Goal: Information Seeking & Learning: Learn about a topic

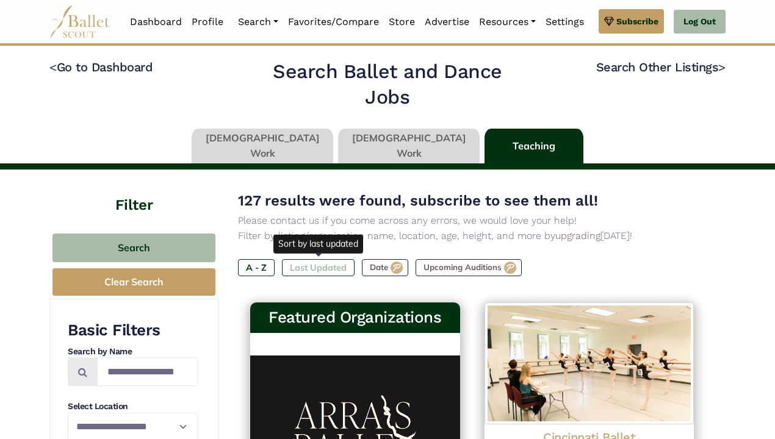
click at [335, 264] on label "Last Updated" at bounding box center [318, 267] width 73 height 17
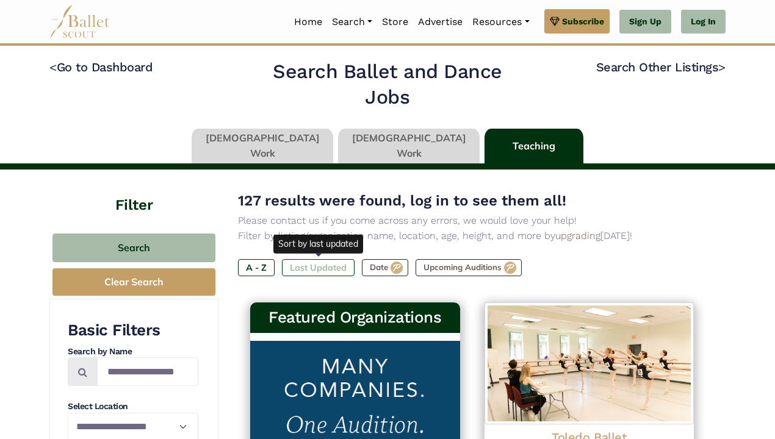
click at [317, 265] on label "Last Updated" at bounding box center [318, 267] width 73 height 17
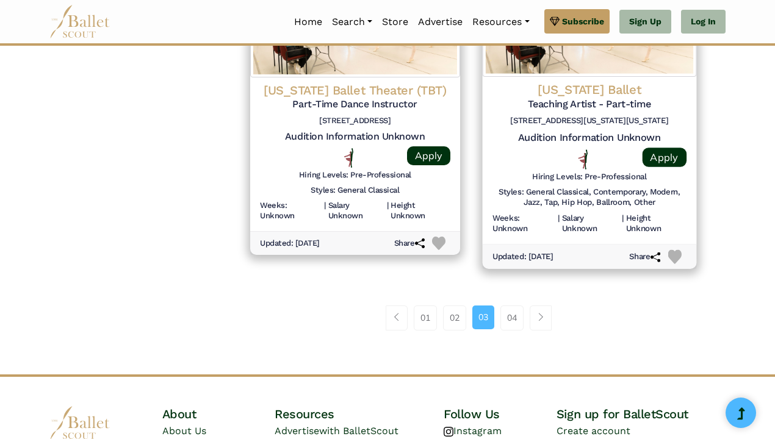
scroll to position [1691, 0]
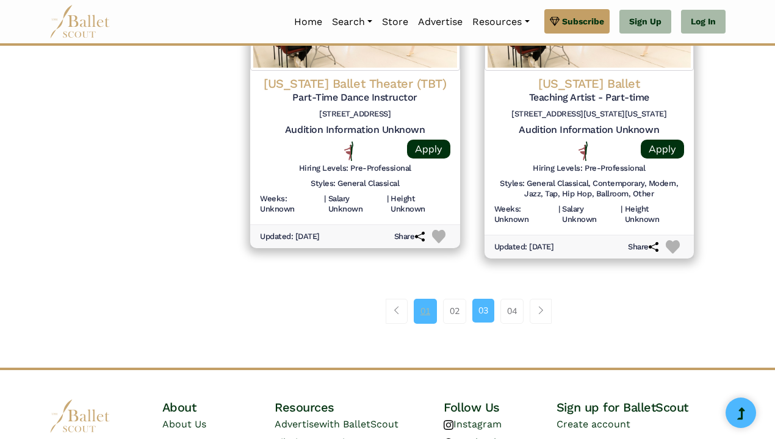
click at [420, 299] on link "01" at bounding box center [425, 311] width 23 height 24
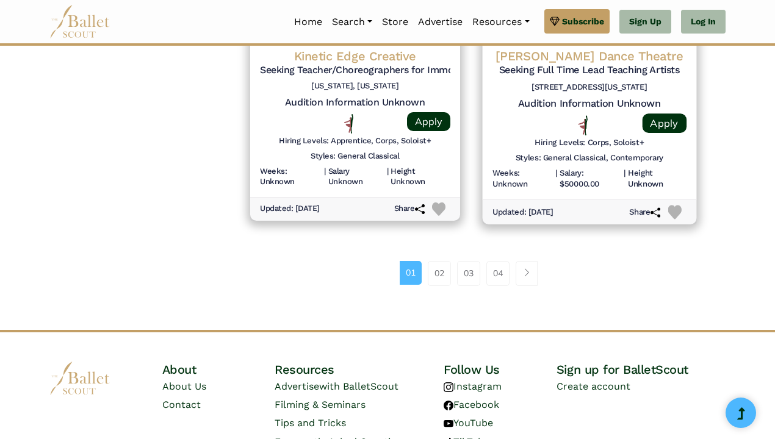
scroll to position [1753, 0]
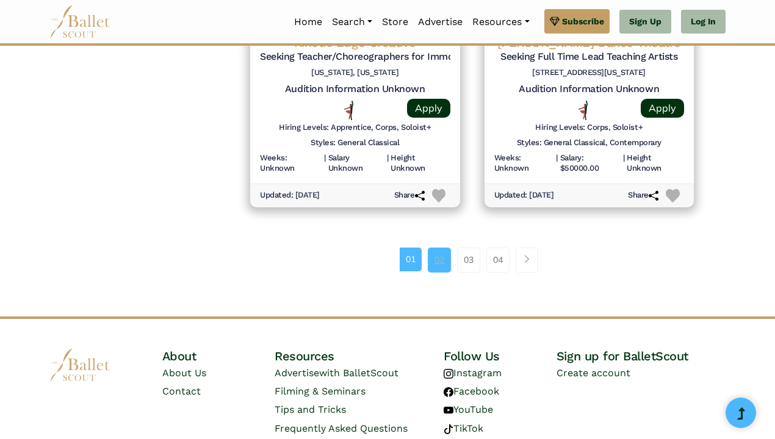
click at [442, 248] on link "02" at bounding box center [439, 260] width 23 height 24
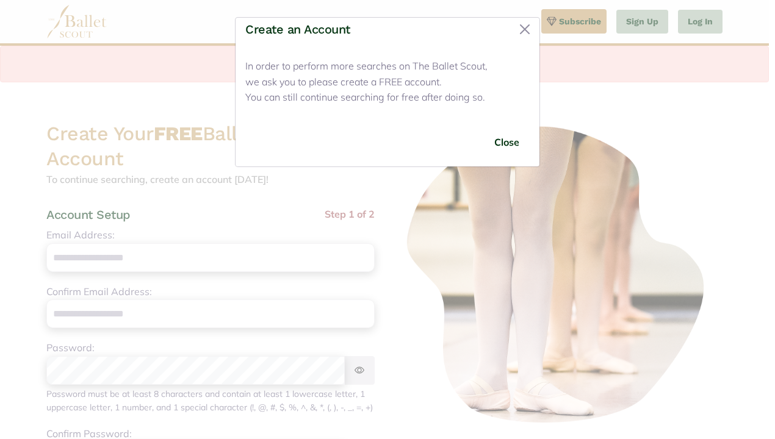
click at [707, 24] on div "Create an Account In order to perform more searches on The Ballet Scout, we ask…" at bounding box center [387, 219] width 775 height 439
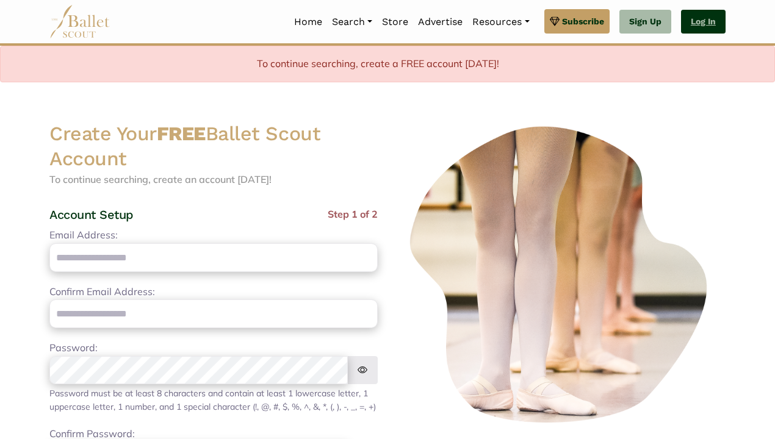
click at [698, 27] on link "Log In" at bounding box center [703, 22] width 45 height 24
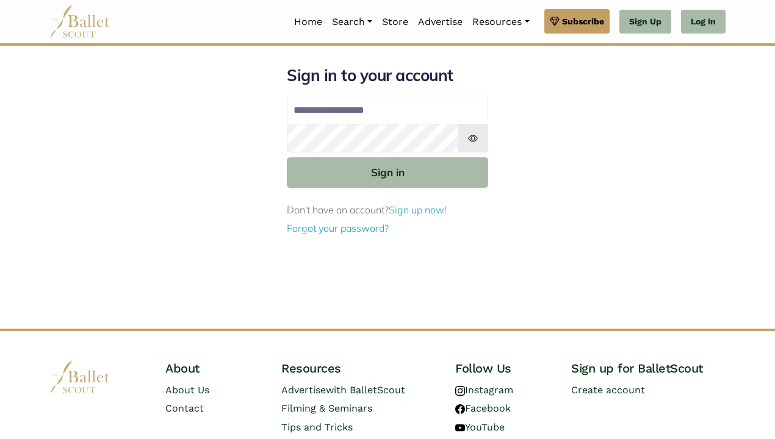
type input "**********"
click at [387, 171] on button "Sign in" at bounding box center [387, 172] width 201 height 30
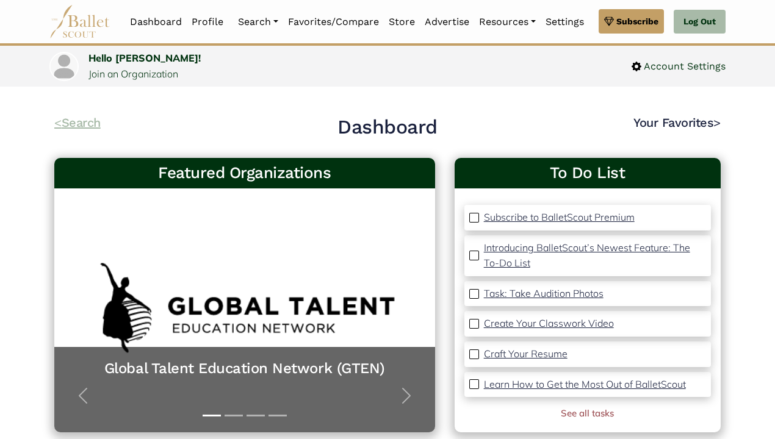
click at [83, 122] on link "< Search" at bounding box center [77, 122] width 46 height 15
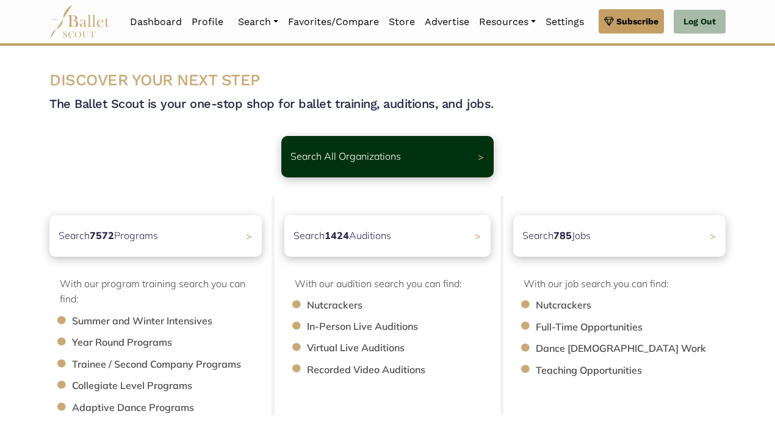
click at [547, 233] on p "Search 785 Jobs" at bounding box center [556, 236] width 68 height 16
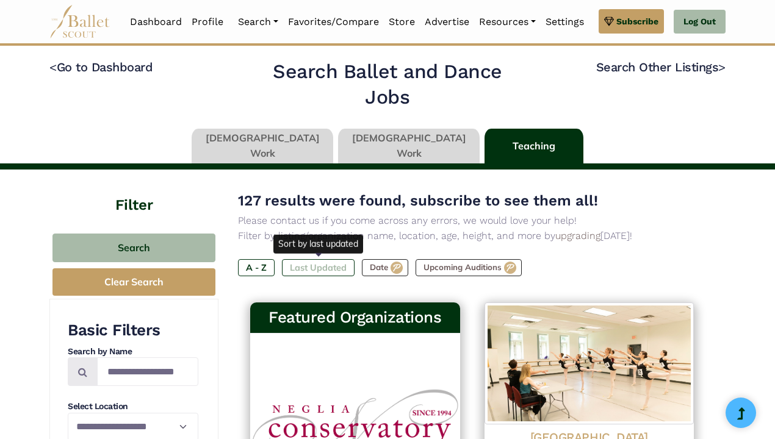
click at [325, 259] on label "Last Updated" at bounding box center [318, 267] width 73 height 17
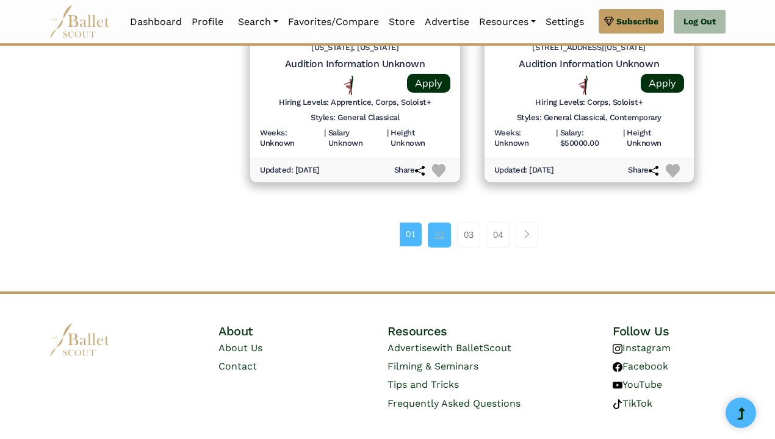
scroll to position [1777, 0]
click at [436, 223] on link "02" at bounding box center [439, 235] width 23 height 24
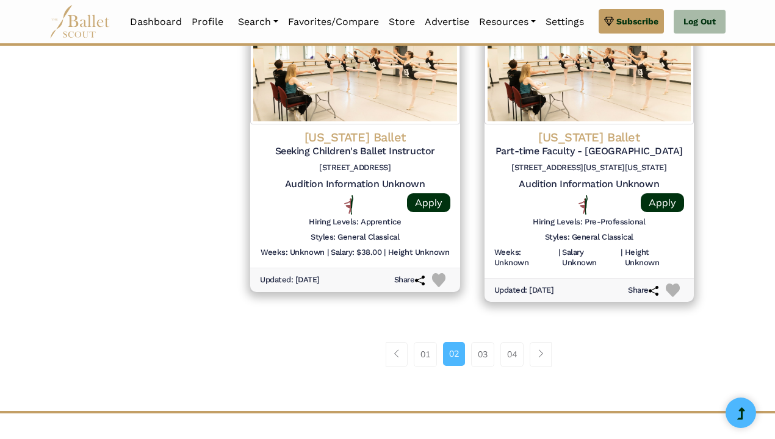
scroll to position [1629, 0]
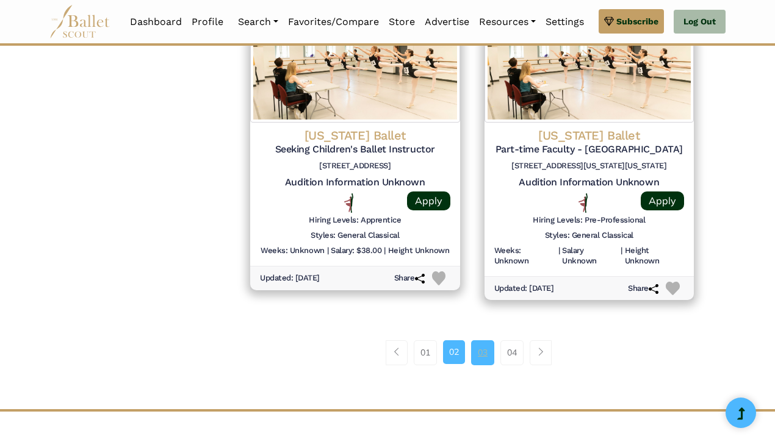
click at [490, 340] on link "03" at bounding box center [482, 352] width 23 height 24
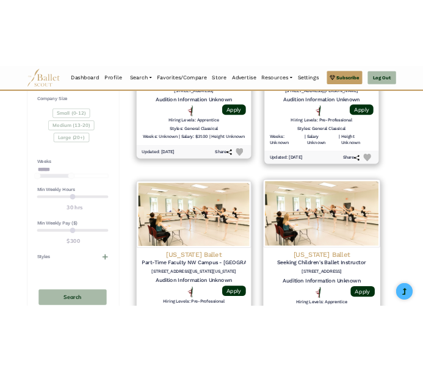
scroll to position [758, 0]
